Goal: Use online tool/utility: Utilize a website feature to perform a specific function

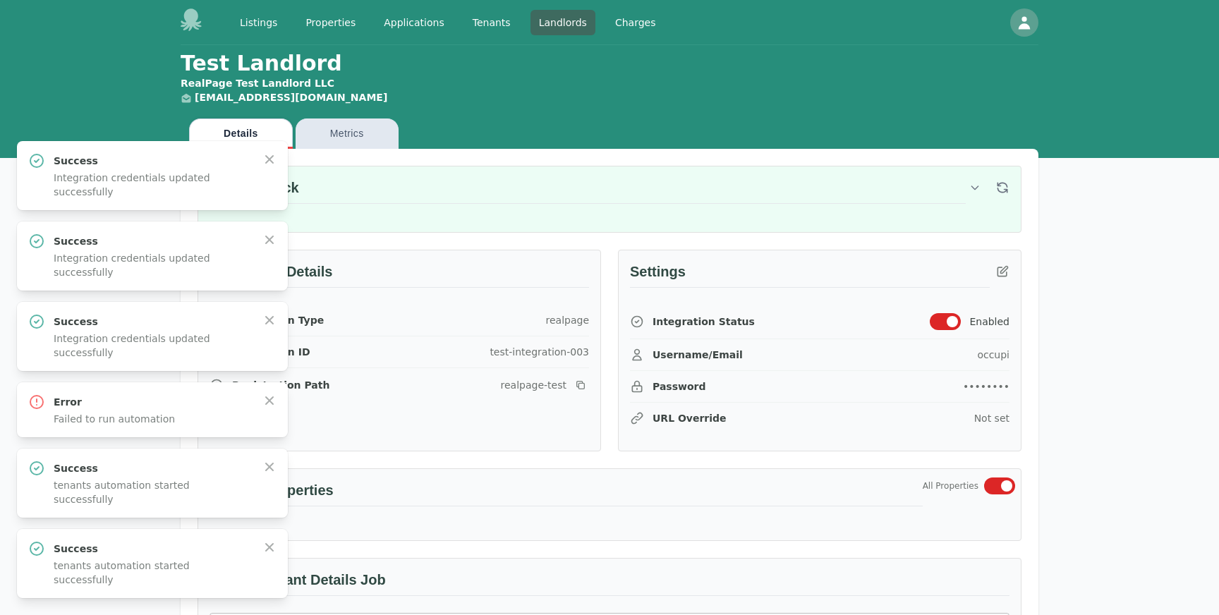
scroll to position [666, 0]
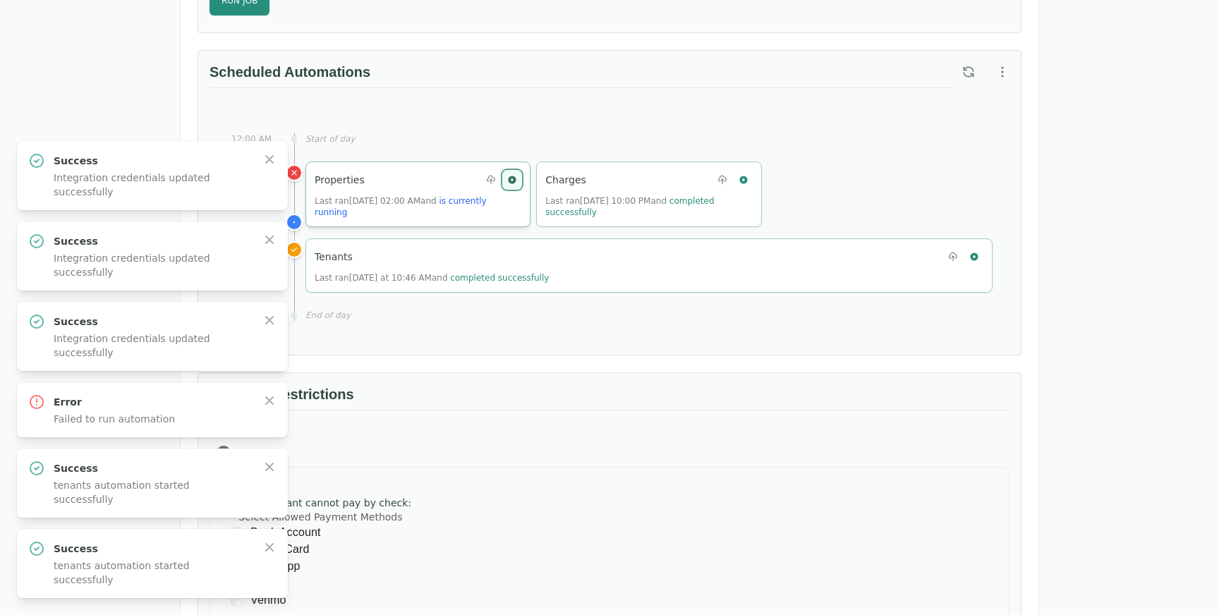
click at [511, 177] on icon "button" at bounding box center [512, 180] width 8 height 8
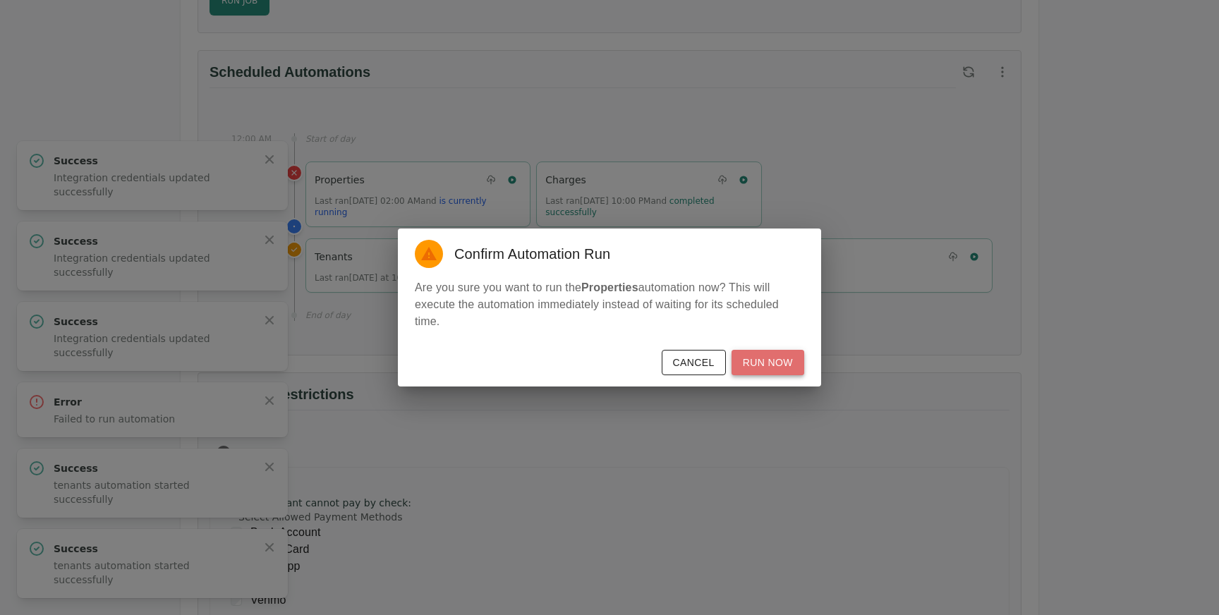
click at [769, 363] on button "Run Now" at bounding box center [767, 363] width 73 height 26
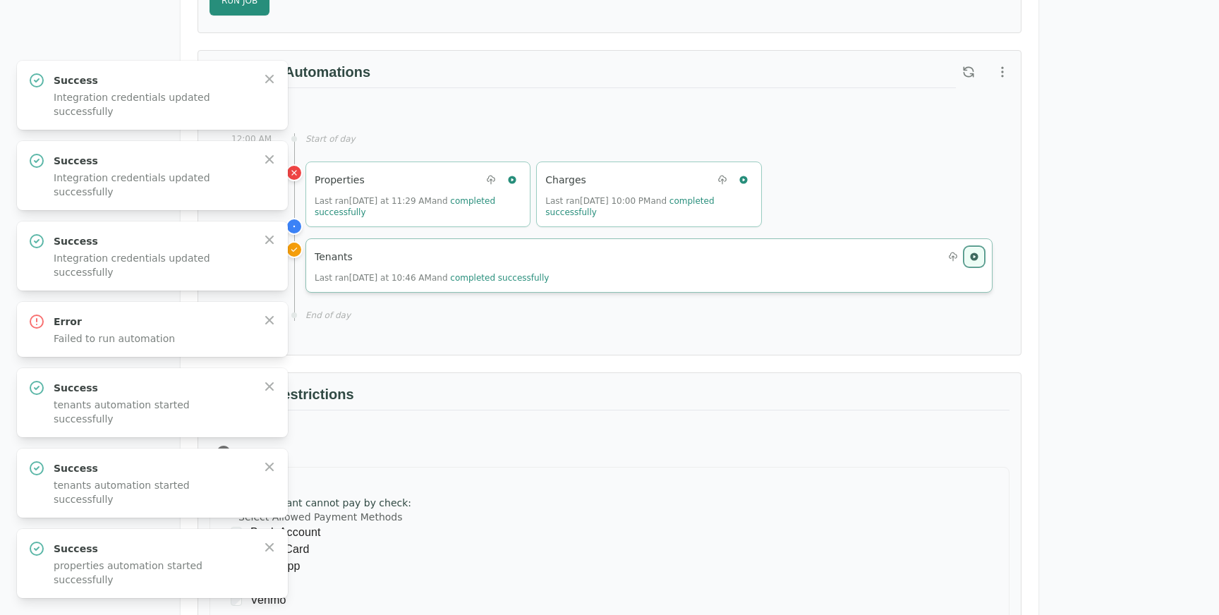
click at [973, 252] on icon "button" at bounding box center [974, 257] width 10 height 10
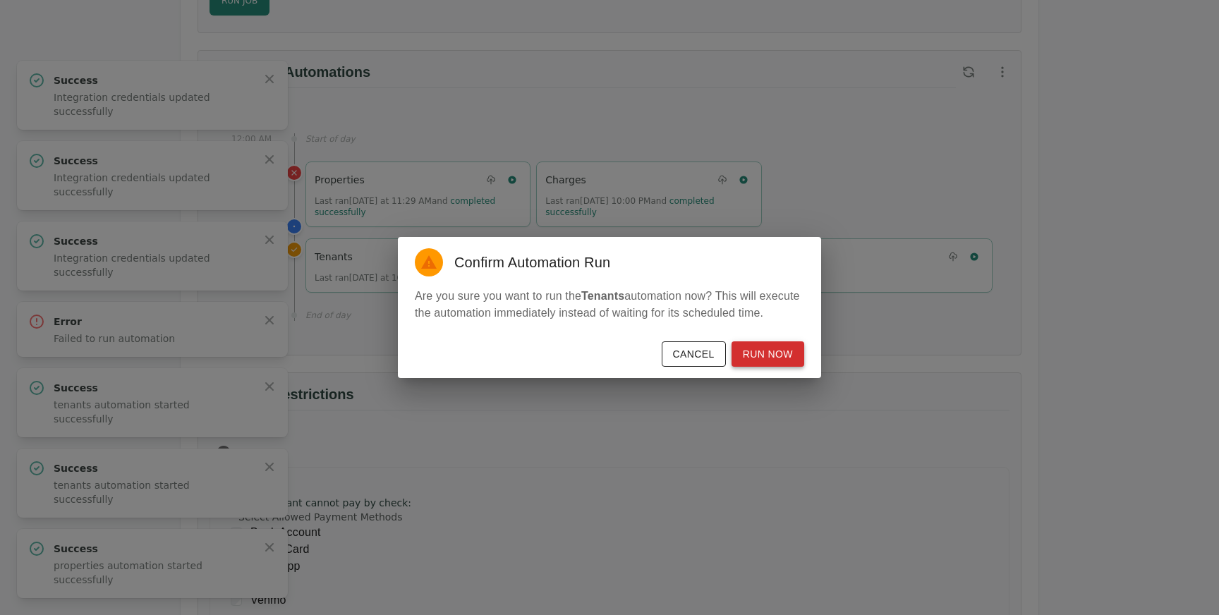
click at [771, 364] on button "Run Now" at bounding box center [767, 354] width 73 height 26
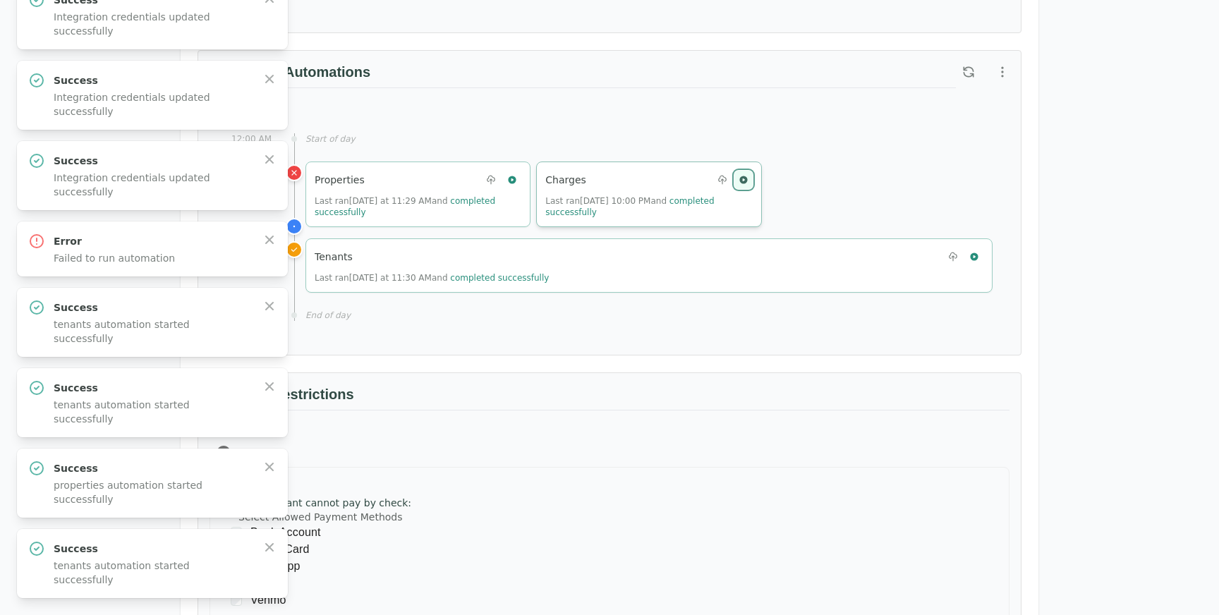
click at [740, 181] on icon "button" at bounding box center [743, 180] width 8 height 8
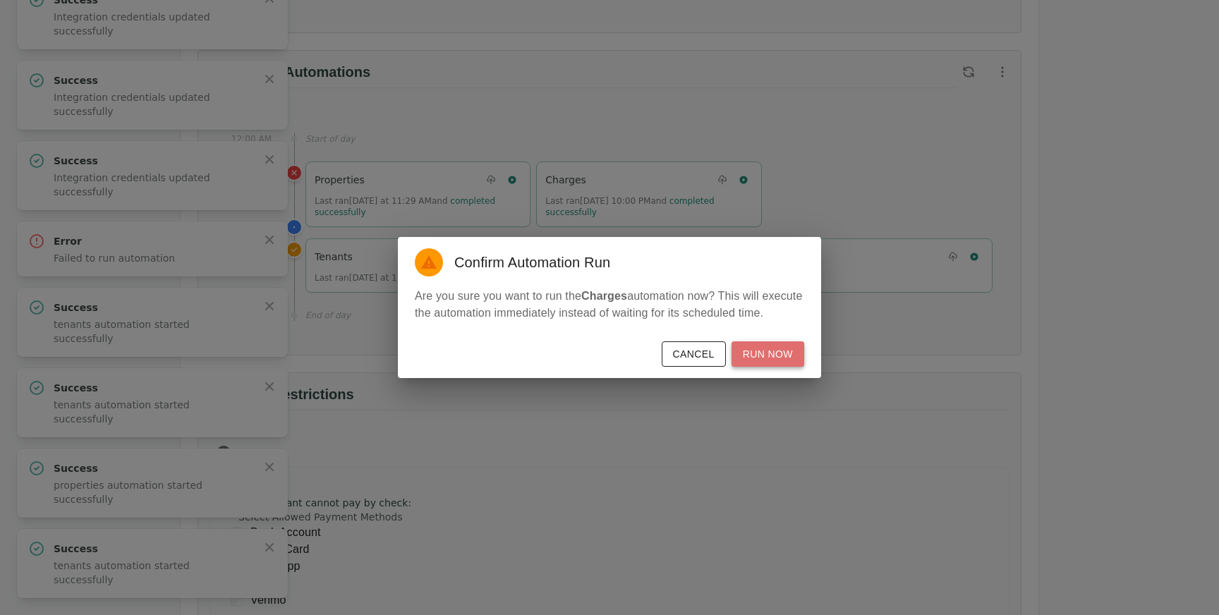
click at [748, 356] on button "Run Now" at bounding box center [767, 354] width 73 height 26
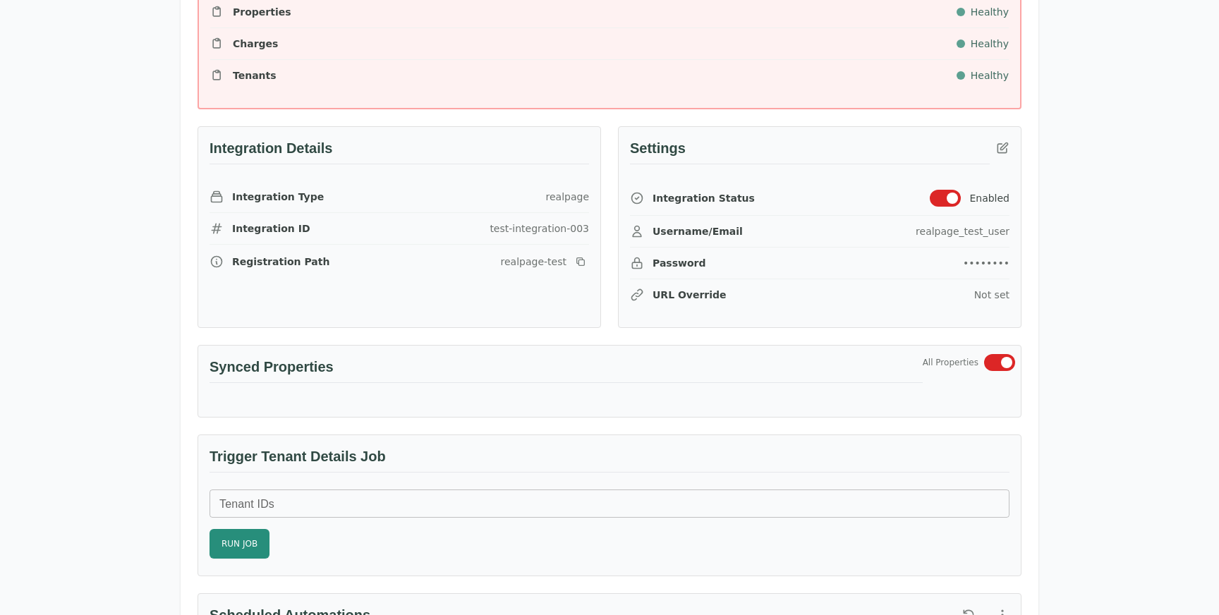
scroll to position [417, 0]
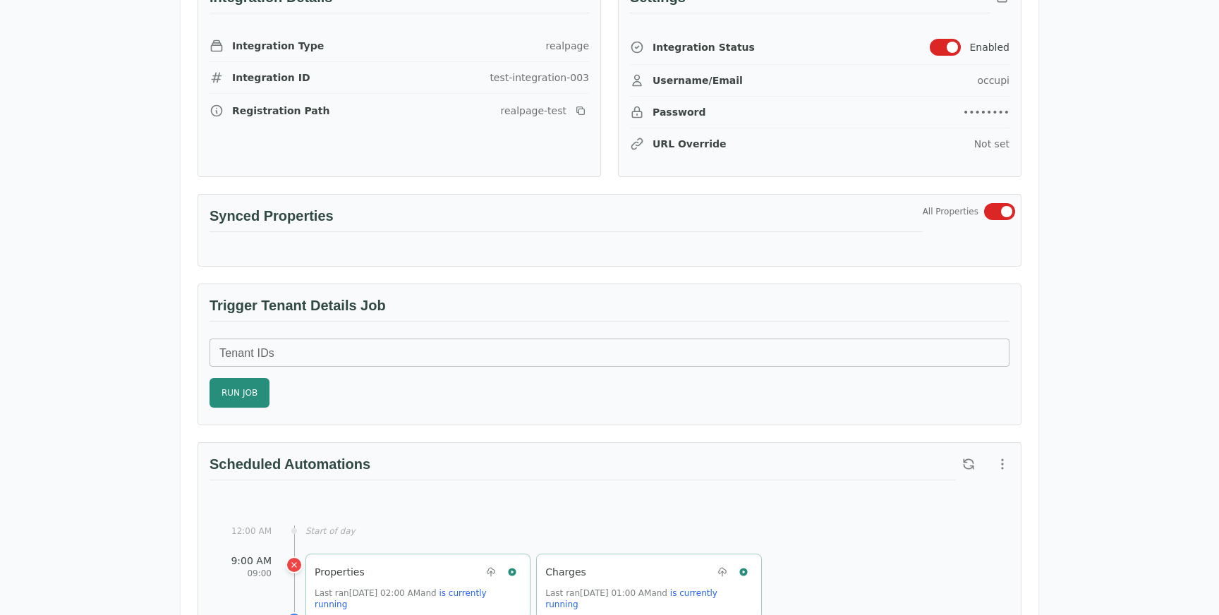
scroll to position [566, 0]
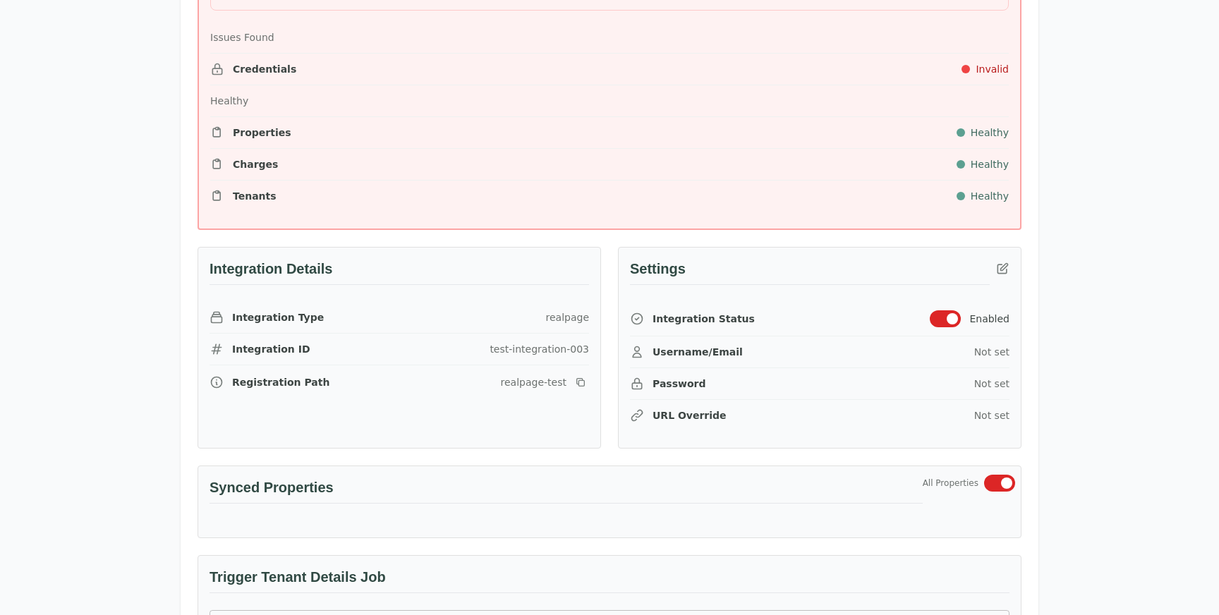
scroll to position [284, 0]
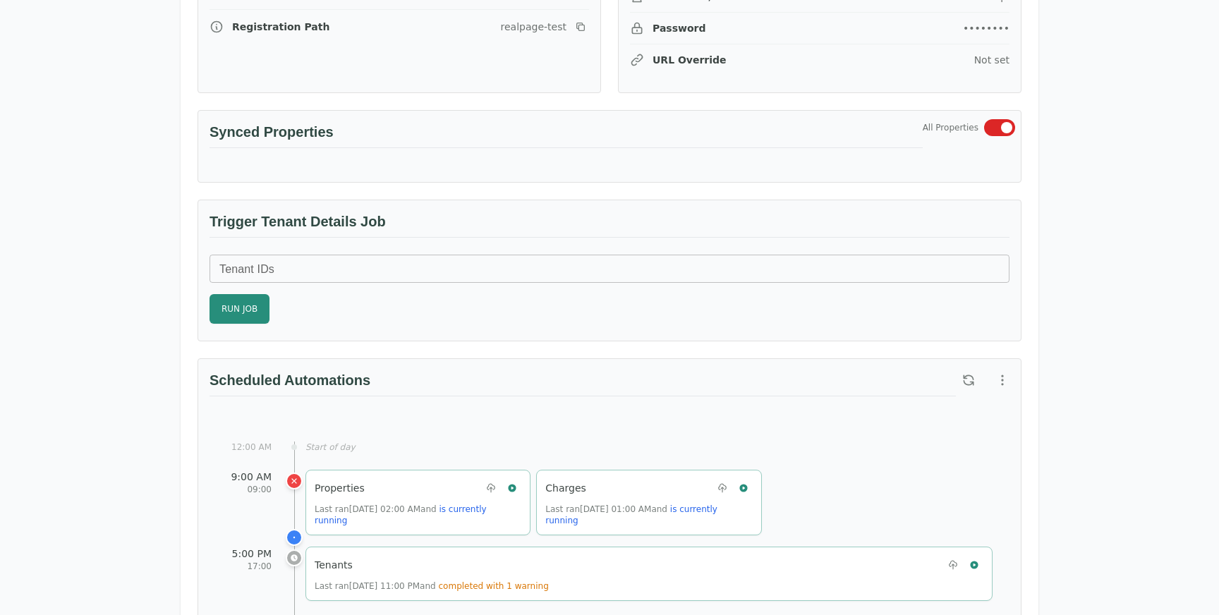
scroll to position [650, 0]
click at [973, 564] on icon "button" at bounding box center [974, 564] width 8 height 8
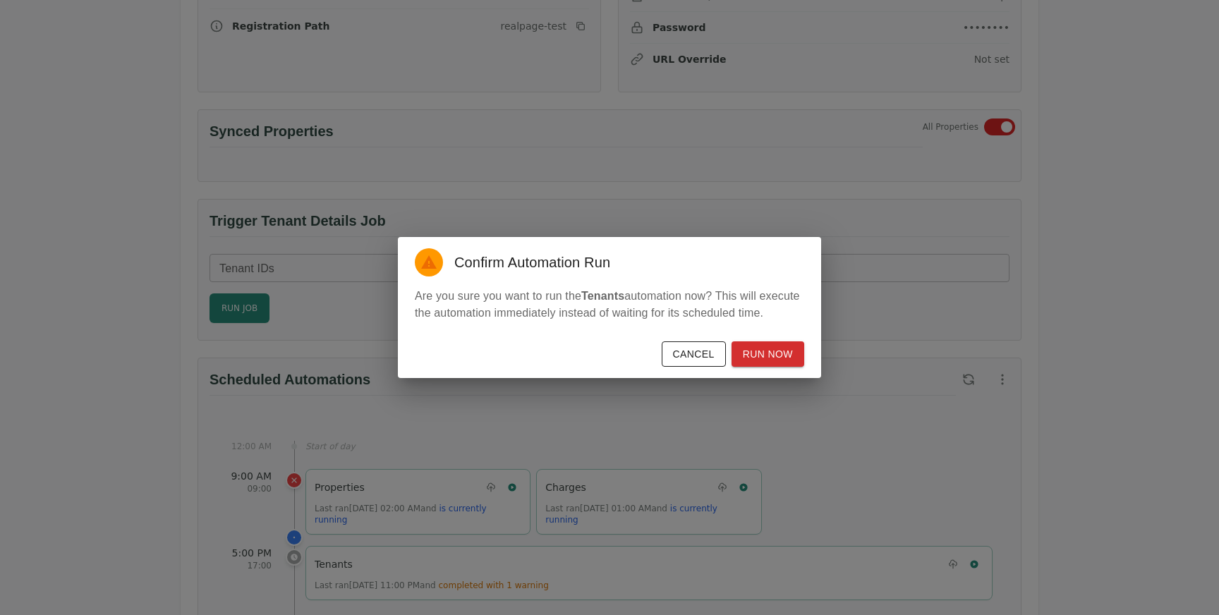
click at [807, 403] on div "Confirm Automation Run Are you sure you want to run the Tenants automation now?…" at bounding box center [609, 307] width 1219 height 615
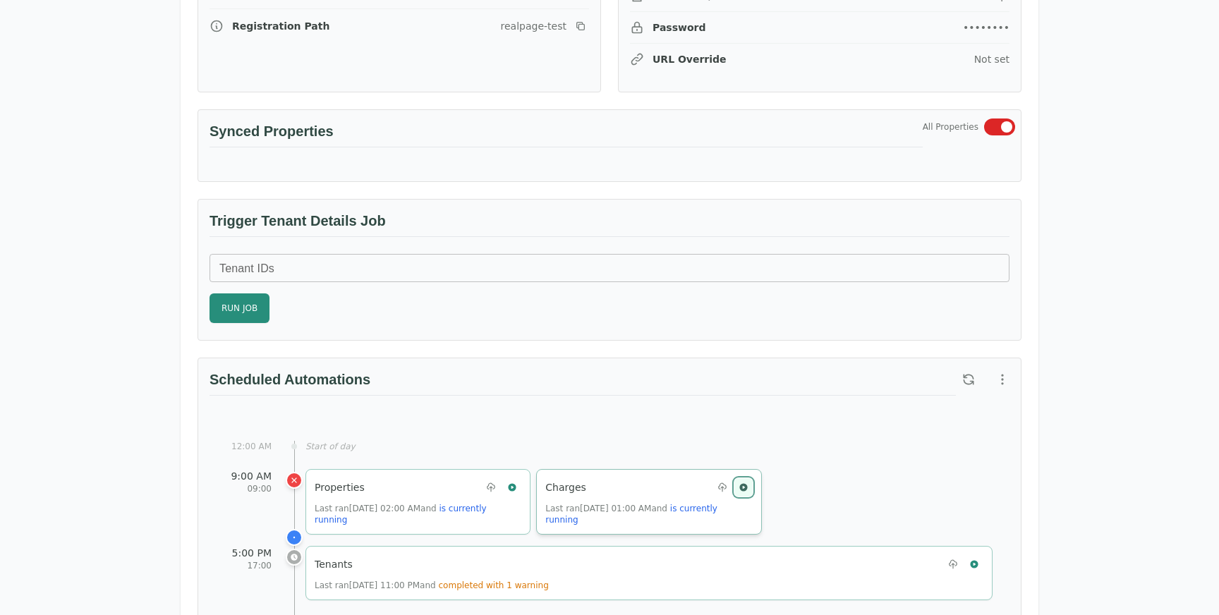
click at [748, 482] on button "button" at bounding box center [743, 487] width 18 height 18
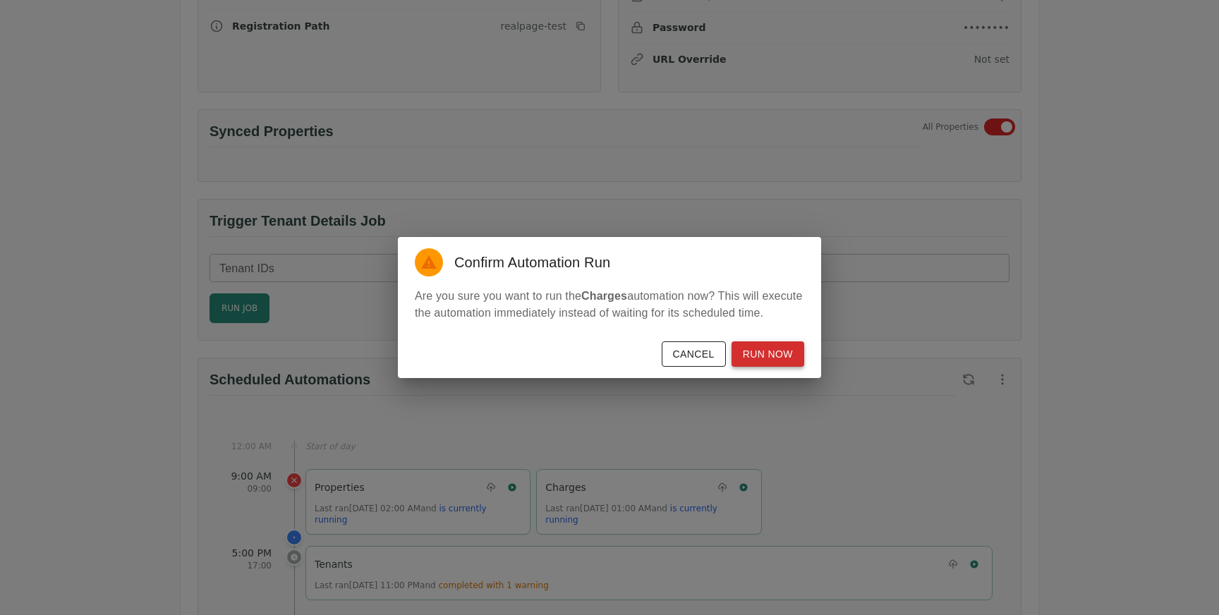
click at [772, 367] on button "Run Now" at bounding box center [767, 354] width 73 height 26
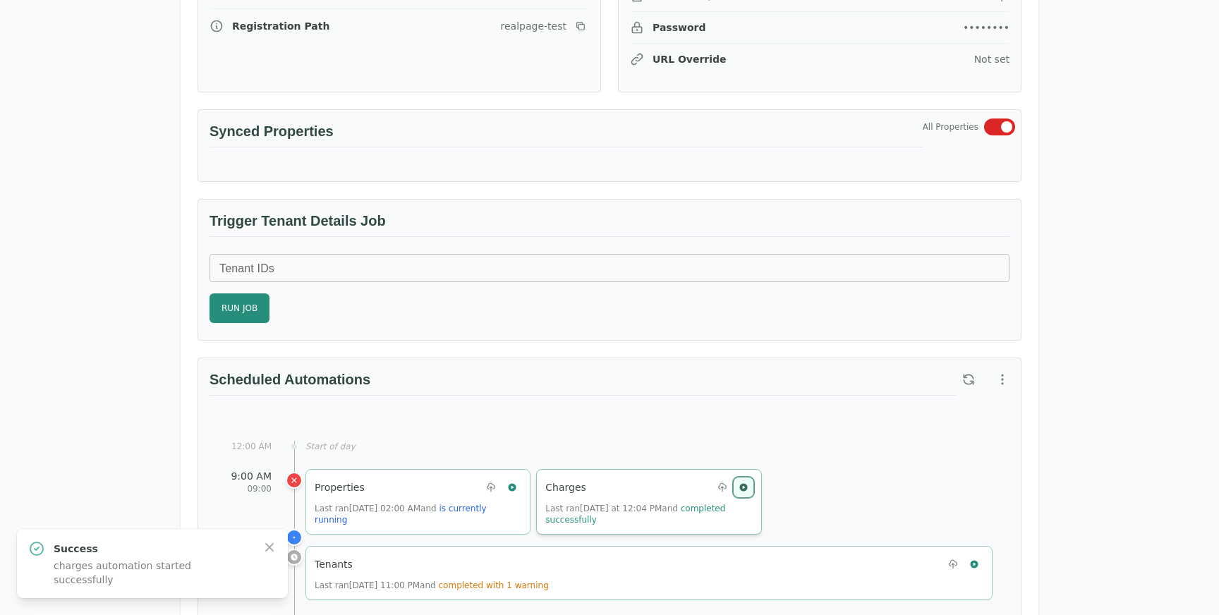
click at [744, 484] on icon "button" at bounding box center [743, 487] width 8 height 8
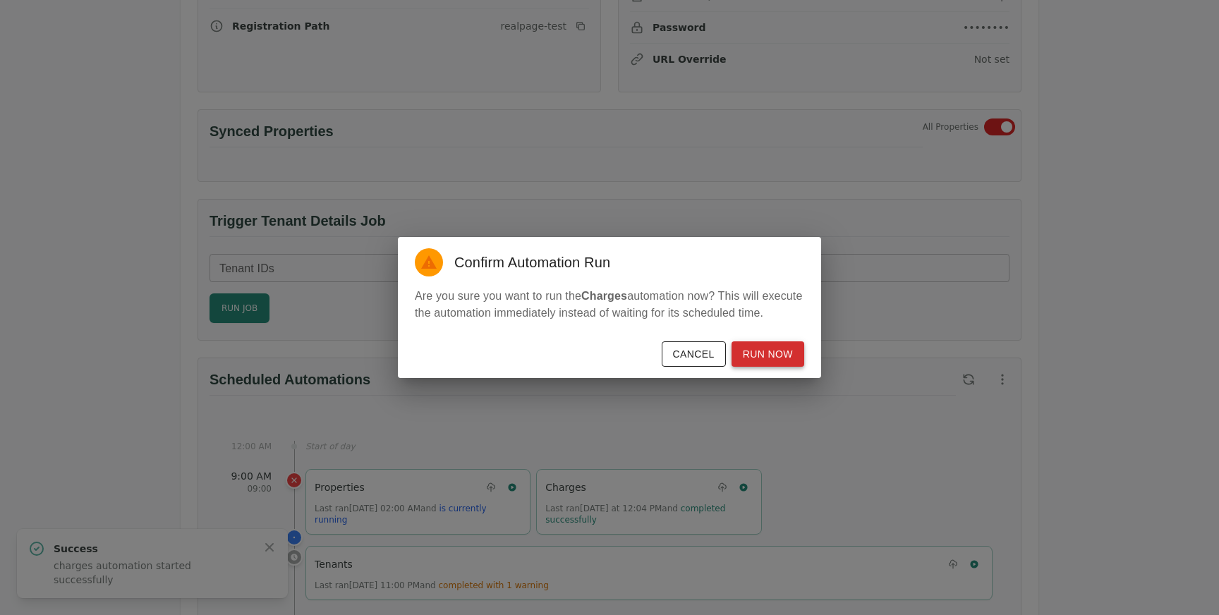
click at [762, 361] on button "Run Now" at bounding box center [767, 354] width 73 height 26
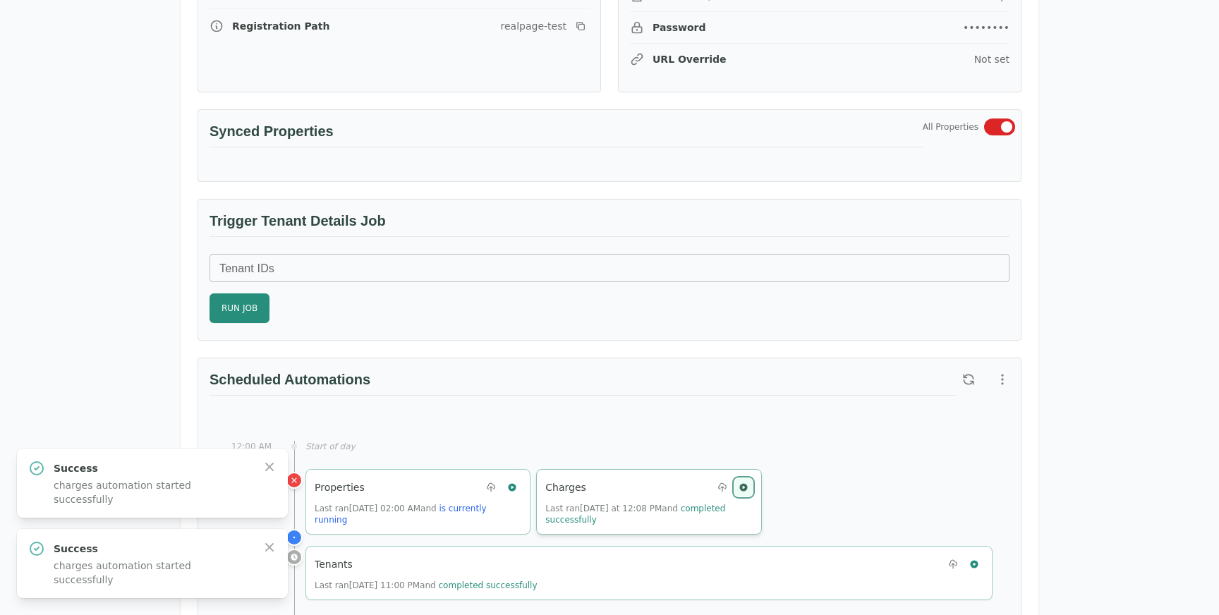
click at [747, 485] on icon "button" at bounding box center [743, 487] width 10 height 10
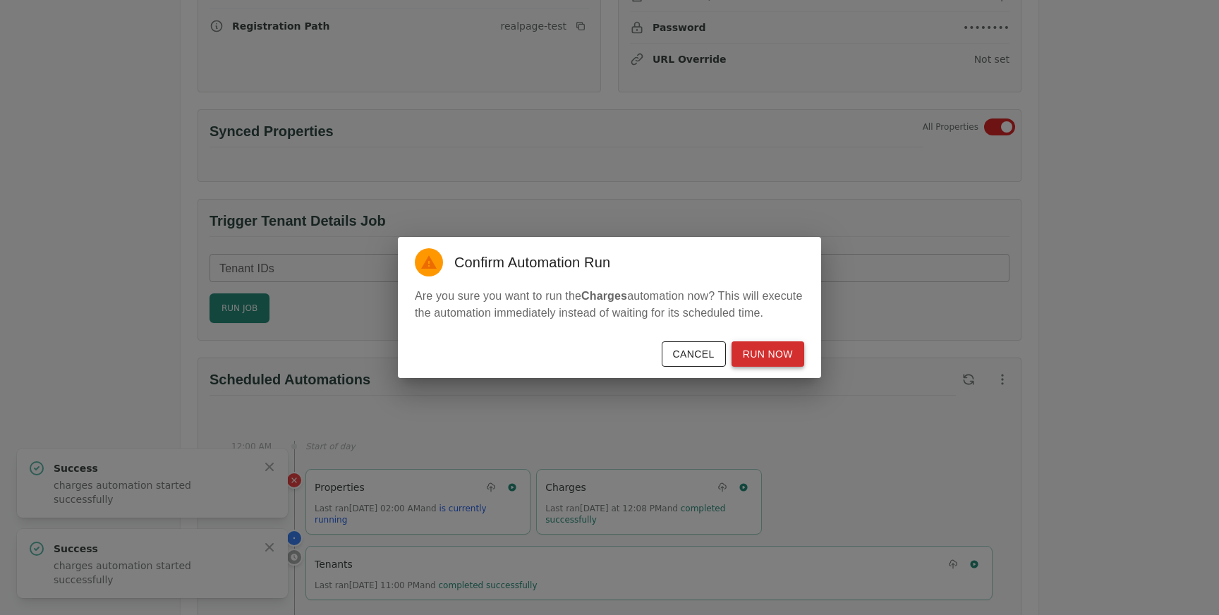
click at [783, 357] on button "Run Now" at bounding box center [767, 354] width 73 height 26
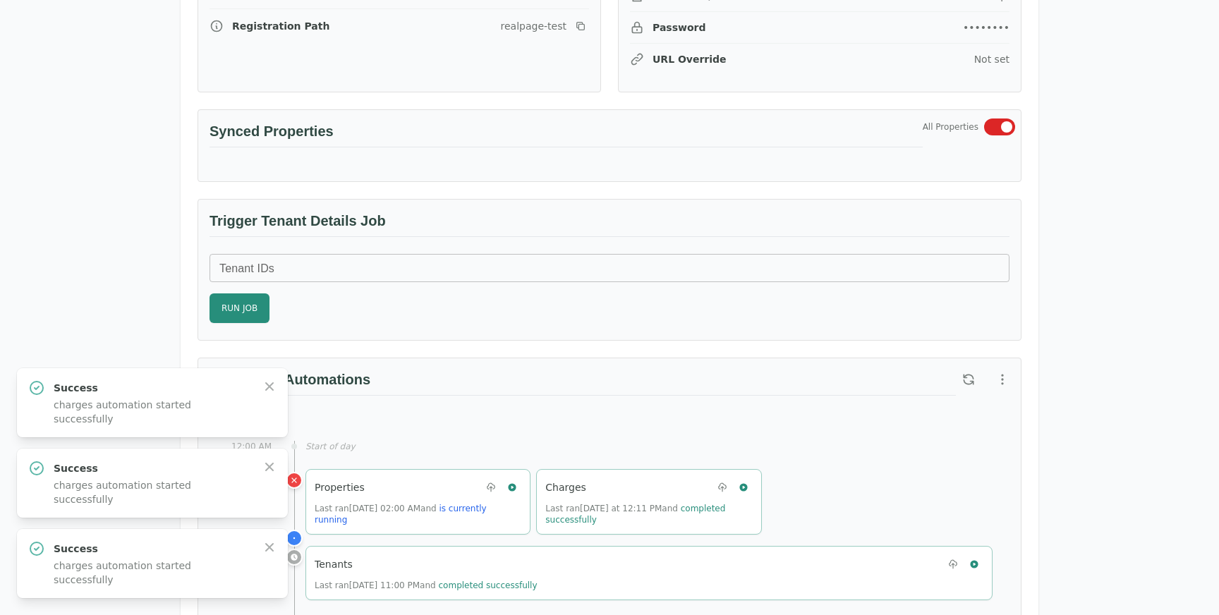
click at [576, 208] on div "Trigger Tenant Details Job" at bounding box center [609, 227] width 822 height 54
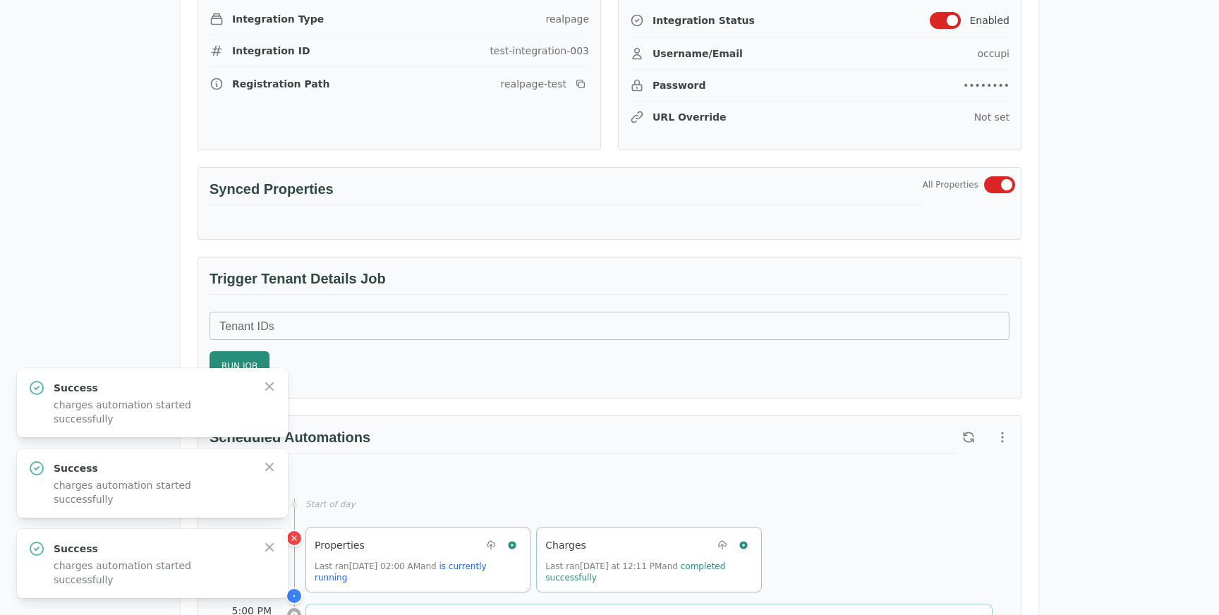
scroll to position [599, 0]
